Goal: Transaction & Acquisition: Purchase product/service

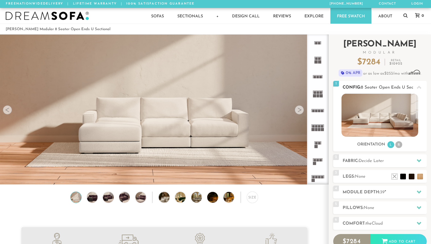
click at [378, 113] on img at bounding box center [379, 115] width 77 height 43
click at [391, 163] on h2 "Fabric: Decide Later" at bounding box center [384, 161] width 84 height 7
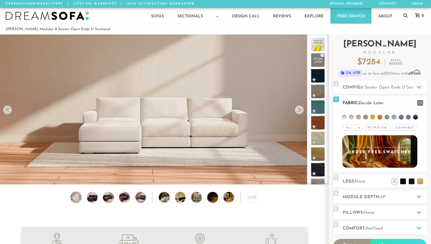
click at [344, 117] on li at bounding box center [344, 117] width 5 height 5
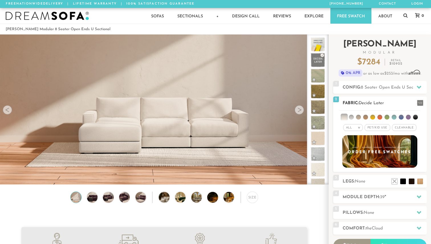
click at [352, 117] on li at bounding box center [351, 117] width 5 height 5
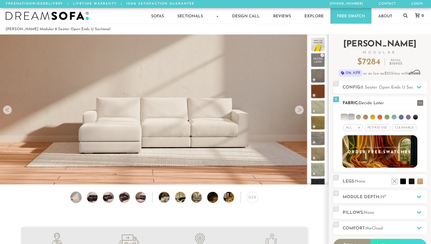
click at [359, 117] on li at bounding box center [358, 117] width 5 height 5
click at [367, 117] on li at bounding box center [365, 117] width 5 height 5
click at [361, 117] on li at bounding box center [358, 117] width 6 height 6
click at [355, 117] on ul at bounding box center [379, 116] width 81 height 11
click at [352, 117] on li at bounding box center [351, 117] width 6 height 6
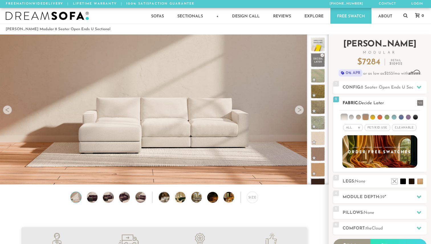
click at [344, 117] on li at bounding box center [344, 117] width 6 height 6
click at [369, 117] on ul at bounding box center [379, 116] width 81 height 11
click at [365, 117] on li at bounding box center [365, 117] width 6 height 6
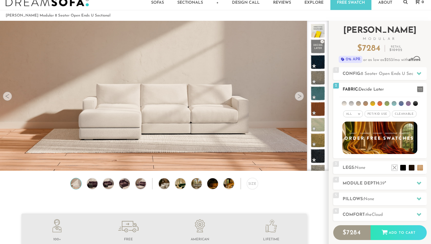
scroll to position [16, 0]
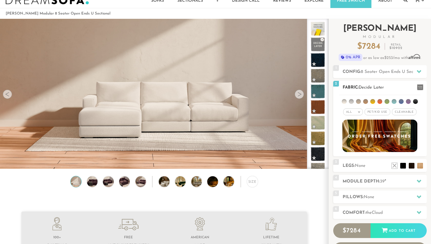
click at [383, 109] on span "Pet/Kid Use x" at bounding box center [377, 112] width 26 height 7
click at [400, 112] on span "Cleanable x" at bounding box center [406, 112] width 24 height 7
click at [347, 102] on ul at bounding box center [379, 100] width 81 height 11
click at [344, 102] on li at bounding box center [344, 101] width 5 height 5
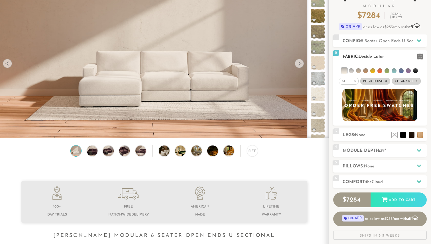
scroll to position [65, 0]
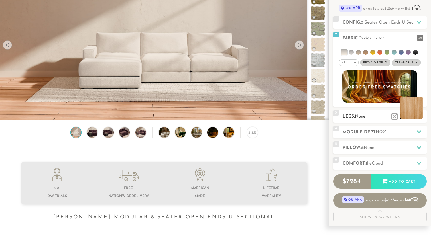
click at [420, 118] on li at bounding box center [411, 108] width 23 height 23
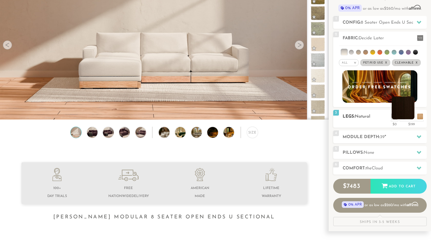
click at [411, 118] on li at bounding box center [402, 108] width 23 height 23
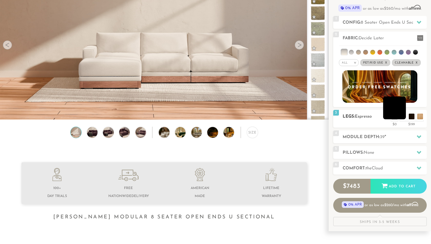
click at [402, 117] on li at bounding box center [394, 108] width 23 height 23
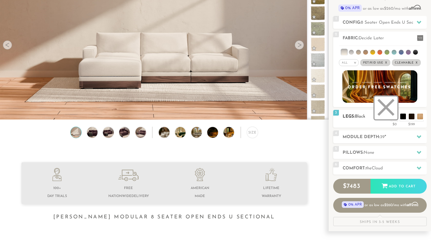
click at [396, 117] on li at bounding box center [385, 108] width 23 height 23
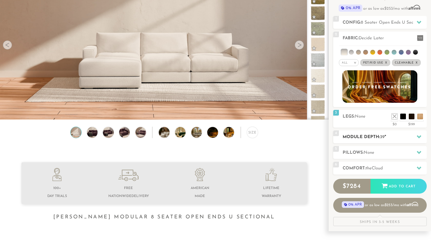
click at [399, 138] on h2 "Module Depth: 39 "" at bounding box center [384, 137] width 84 height 7
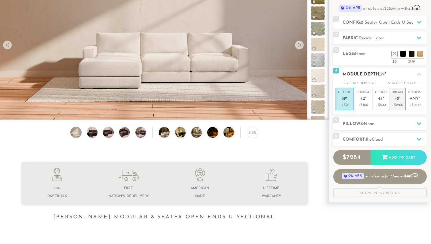
click at [399, 97] on em """ at bounding box center [399, 99] width 1 height 5
click at [385, 100] on p "Cloud 44 "" at bounding box center [380, 96] width 11 height 12
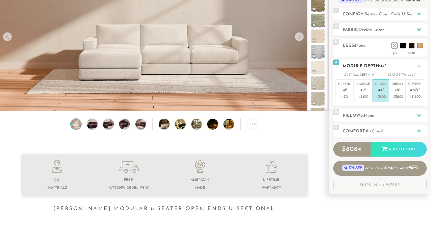
scroll to position [75, 0]
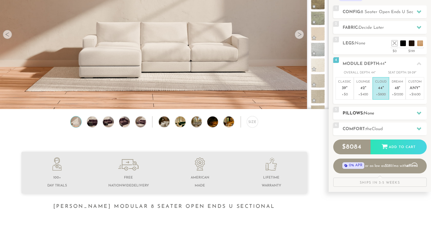
click at [386, 110] on h2 "Pillows: None" at bounding box center [384, 113] width 84 height 7
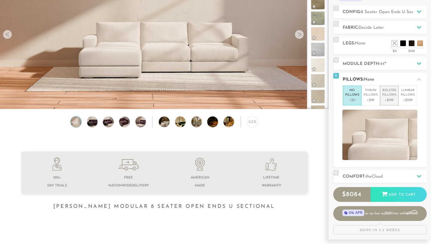
click at [387, 103] on li "Bolster Pillows +$199" at bounding box center [389, 96] width 19 height 20
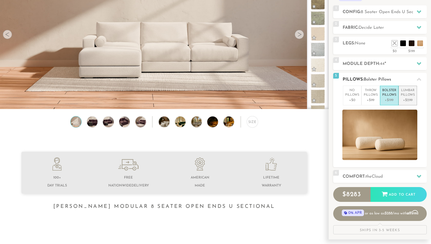
click at [405, 100] on p "+$299" at bounding box center [408, 100] width 14 height 5
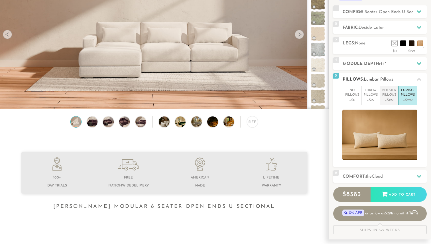
click at [393, 101] on p "+$199" at bounding box center [389, 100] width 14 height 5
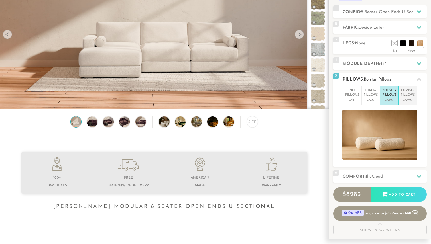
click at [407, 100] on p "+$299" at bounding box center [408, 100] width 14 height 5
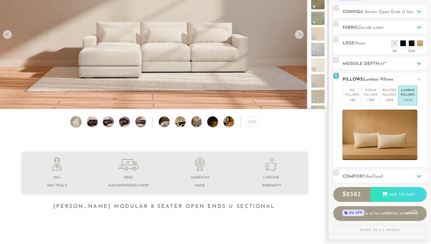
scroll to position [0, 0]
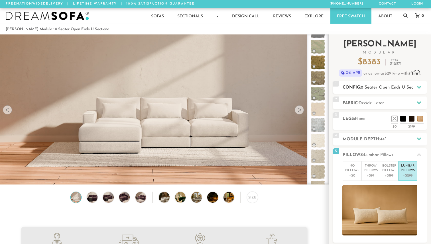
click at [374, 87] on span "8 Seater Open Ends U Sectional" at bounding box center [392, 87] width 63 height 4
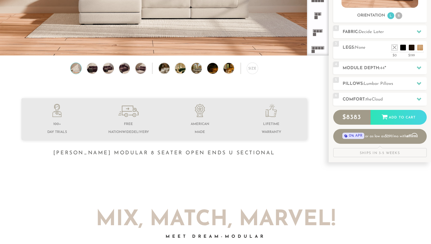
scroll to position [112, 0]
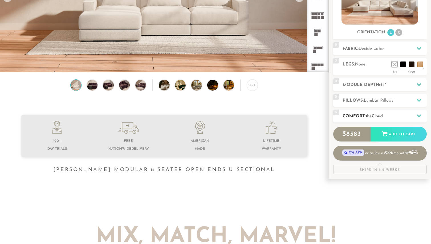
click at [388, 114] on h2 "Comfort: the Cloud" at bounding box center [384, 116] width 84 height 7
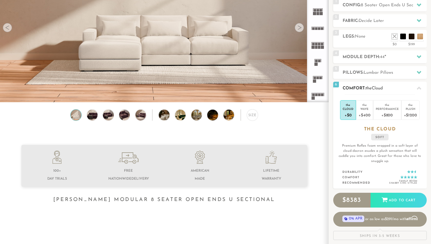
scroll to position [78, 0]
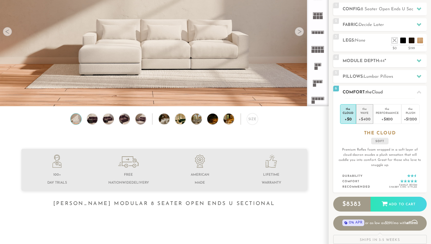
click at [367, 114] on div "Wave" at bounding box center [364, 113] width 12 height 4
click at [396, 116] on div "+$800" at bounding box center [386, 119] width 23 height 8
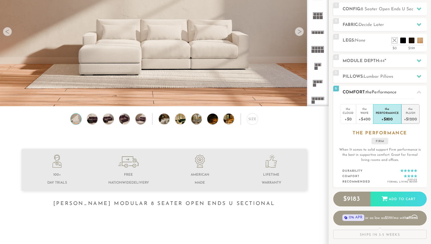
click at [414, 117] on div "+$1200" at bounding box center [410, 119] width 13 height 8
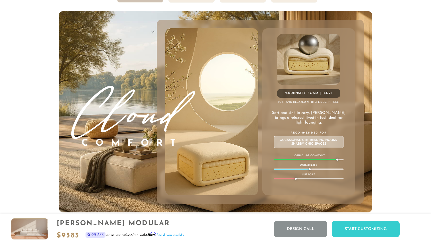
scroll to position [3086, 0]
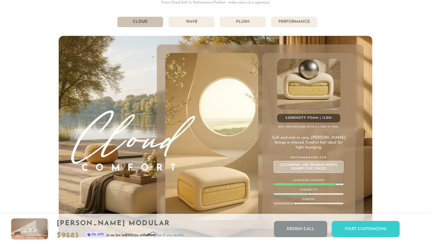
click at [189, 23] on li "Wave" at bounding box center [191, 22] width 46 height 11
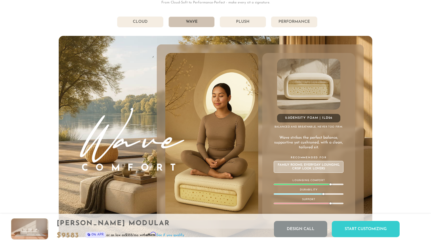
click at [146, 23] on li "Cloud" at bounding box center [140, 22] width 46 height 11
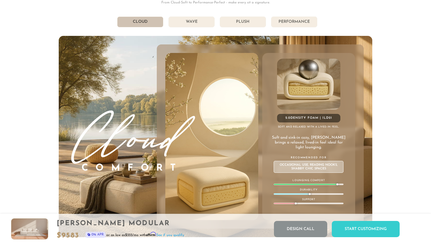
click at [240, 24] on li "Plush" at bounding box center [243, 22] width 46 height 11
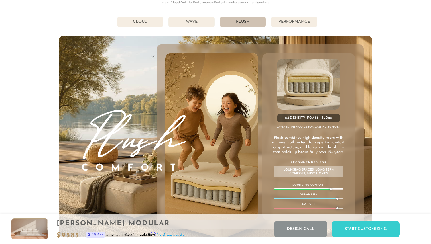
click at [293, 23] on li "Performance" at bounding box center [294, 22] width 46 height 11
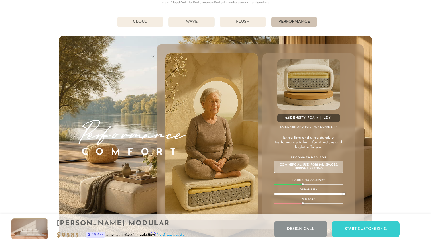
click at [249, 23] on li "Plush" at bounding box center [243, 22] width 46 height 11
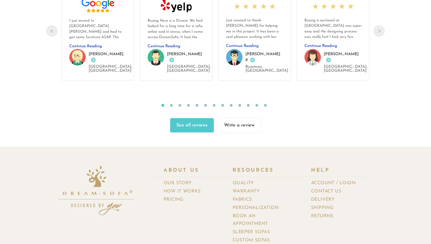
scroll to position [6131, 0]
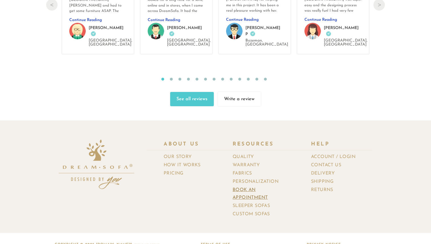
click at [247, 186] on link "Book an Appointment" at bounding box center [262, 194] width 61 height 16
